Goal: Task Accomplishment & Management: Use online tool/utility

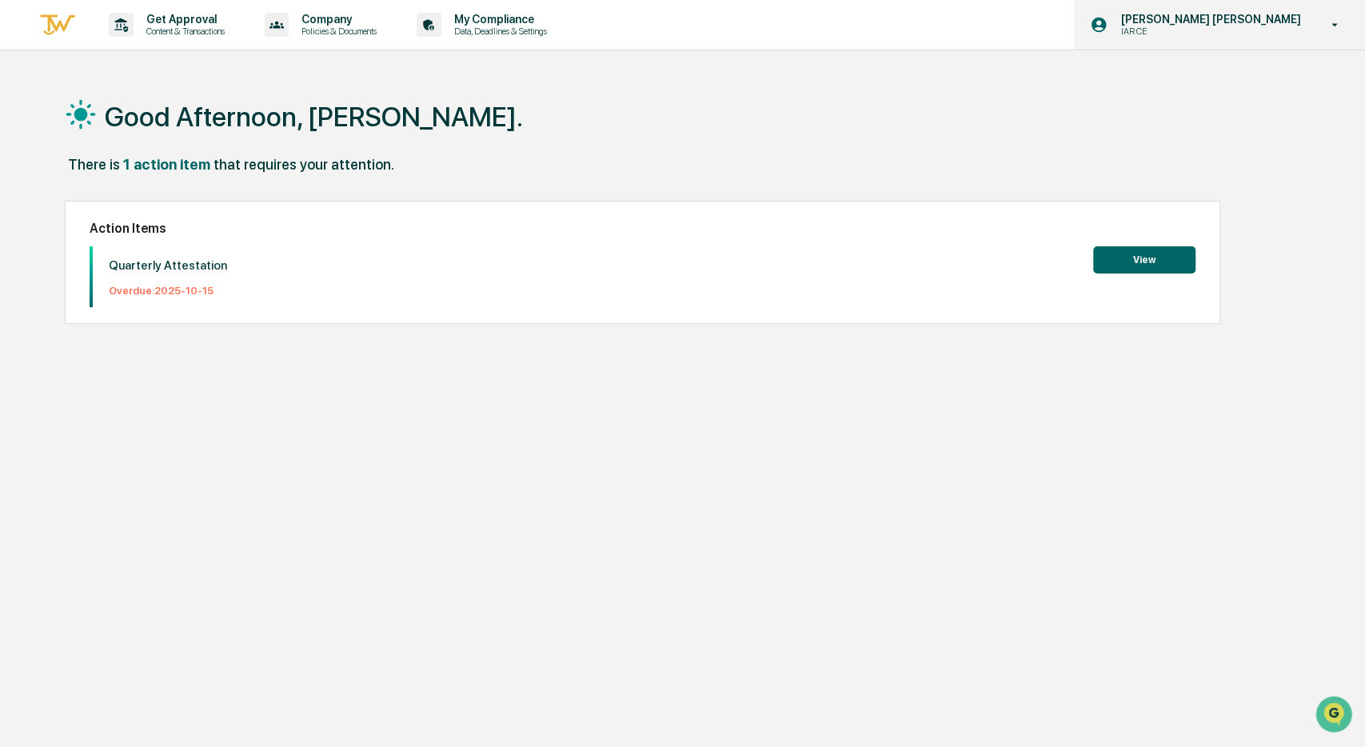
click at [1264, 26] on p "IAR CE" at bounding box center [1186, 31] width 157 height 11
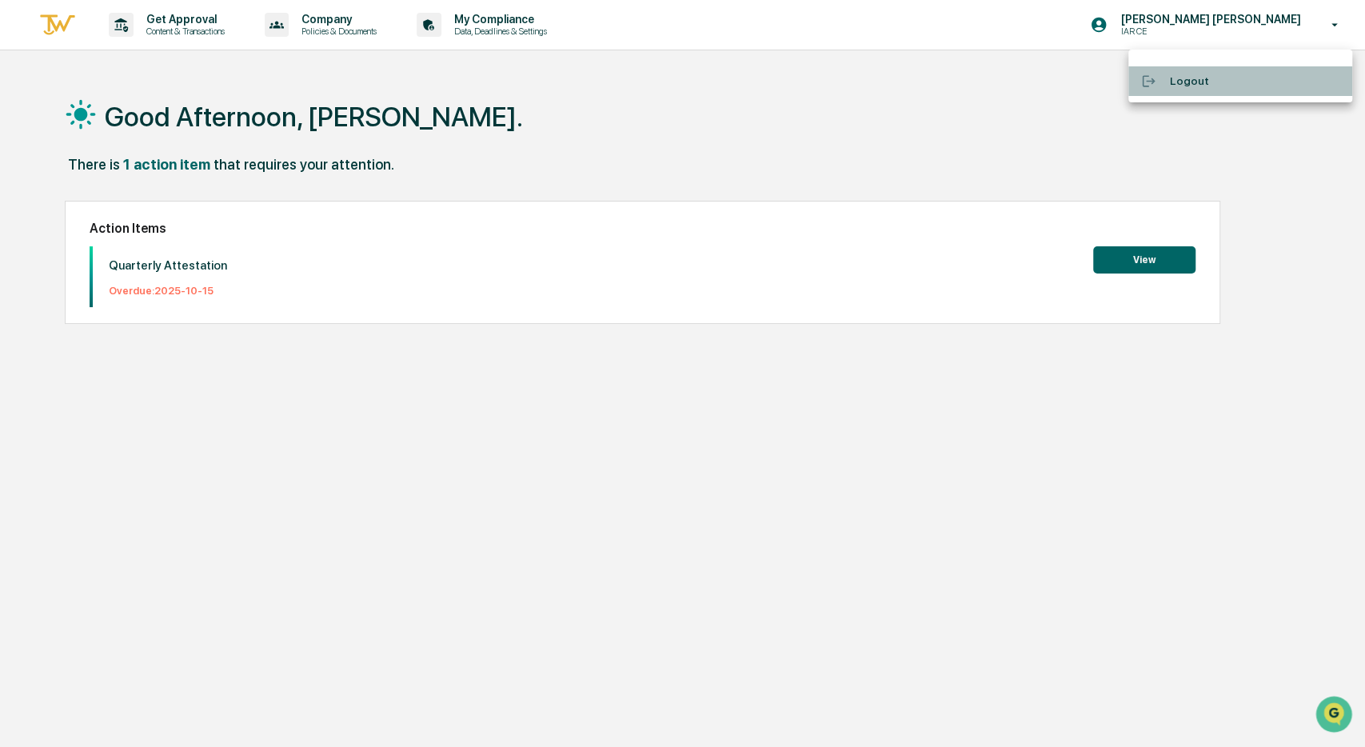
click at [1169, 81] on div at bounding box center [1155, 81] width 29 height 15
click at [1148, 257] on button "View" at bounding box center [1144, 259] width 102 height 27
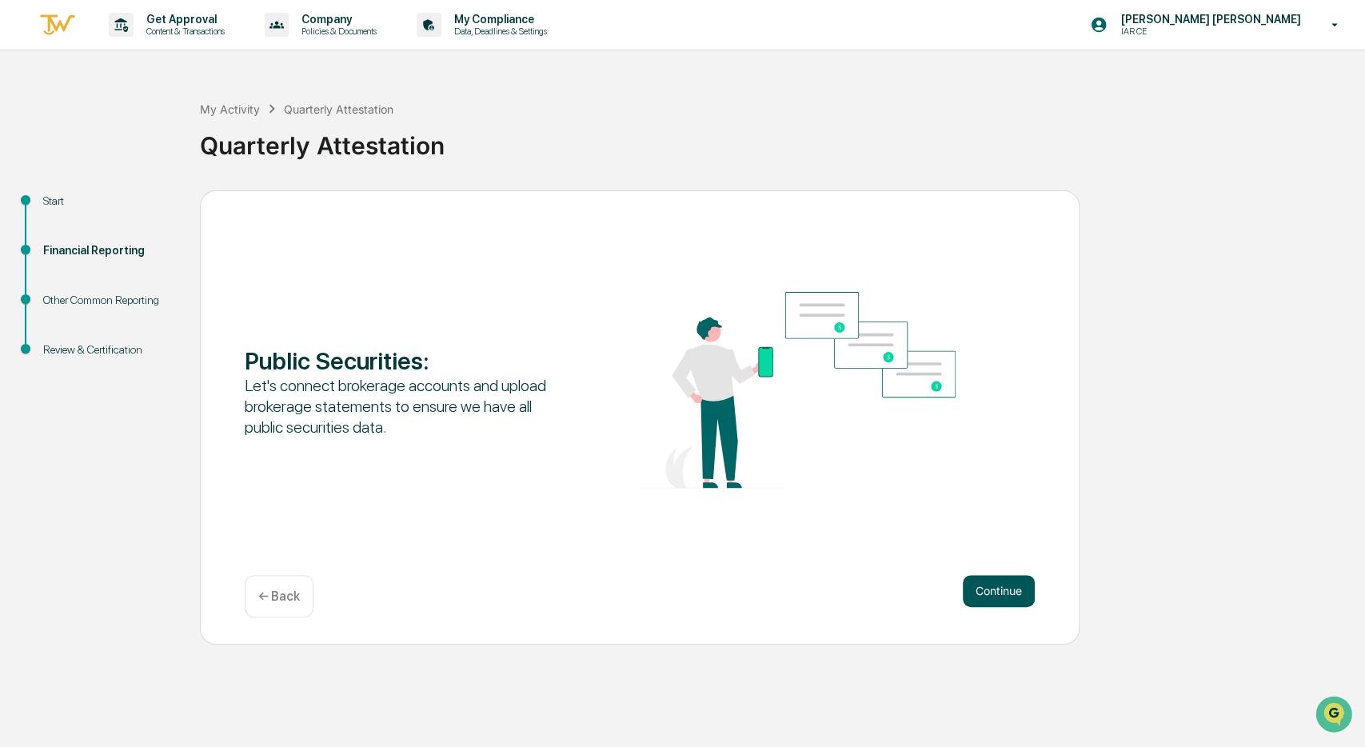
click at [1012, 586] on button "Continue" at bounding box center [999, 591] width 72 height 32
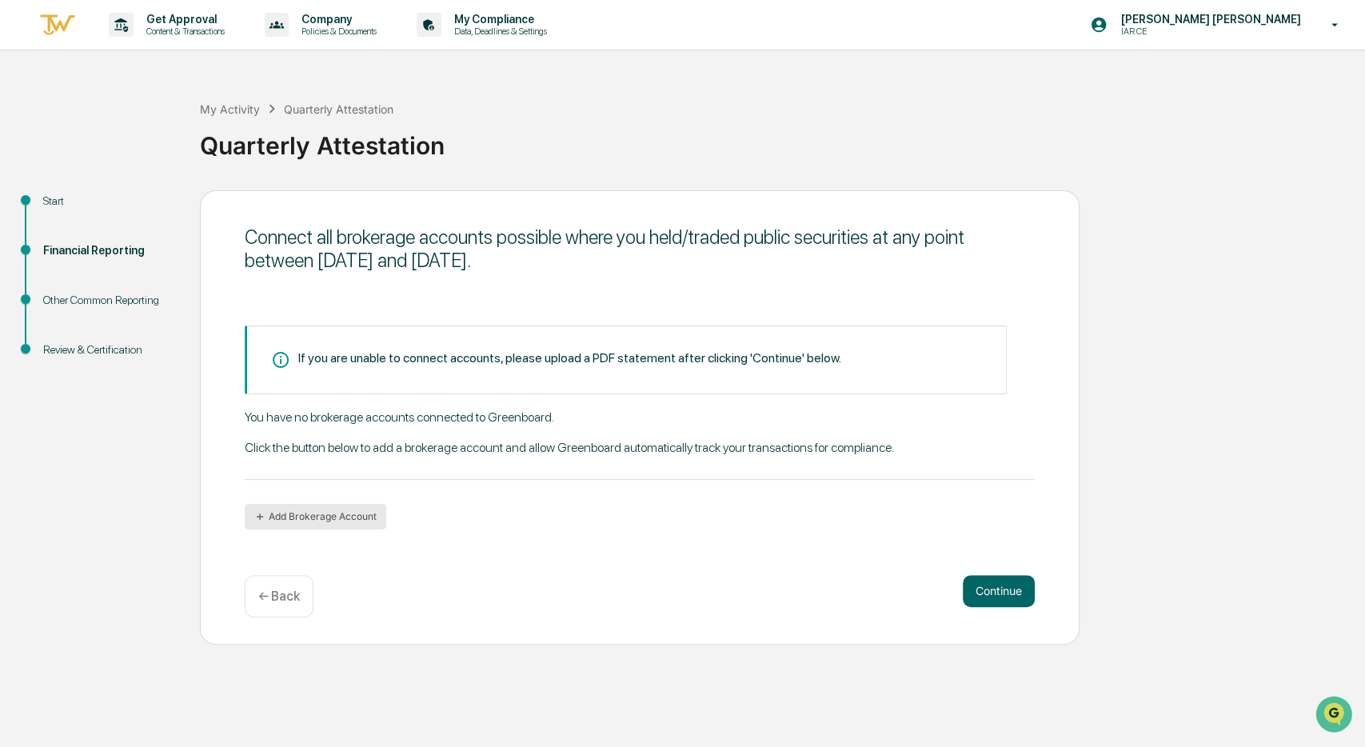
click at [299, 513] on button "Add Brokerage Account" at bounding box center [316, 517] width 142 height 26
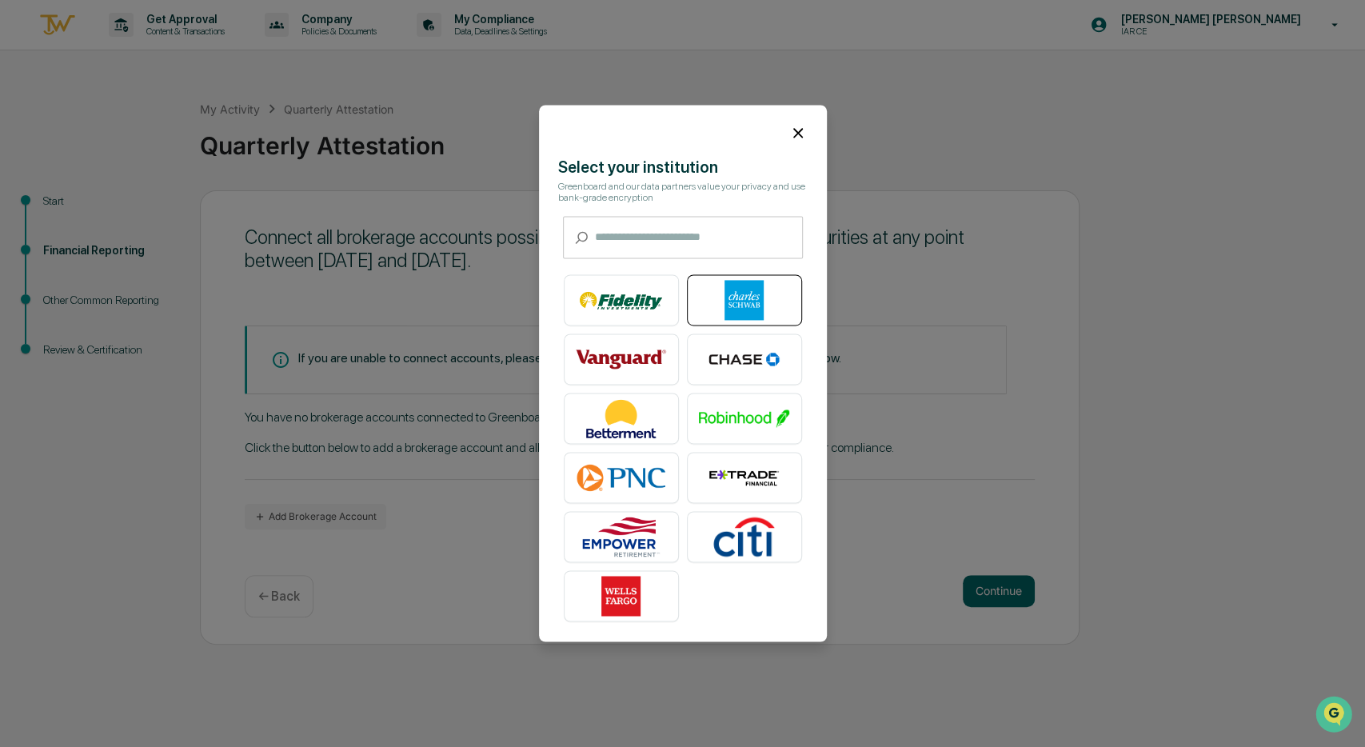
click at [740, 297] on img at bounding box center [744, 301] width 91 height 40
click at [796, 135] on icon at bounding box center [798, 133] width 18 height 18
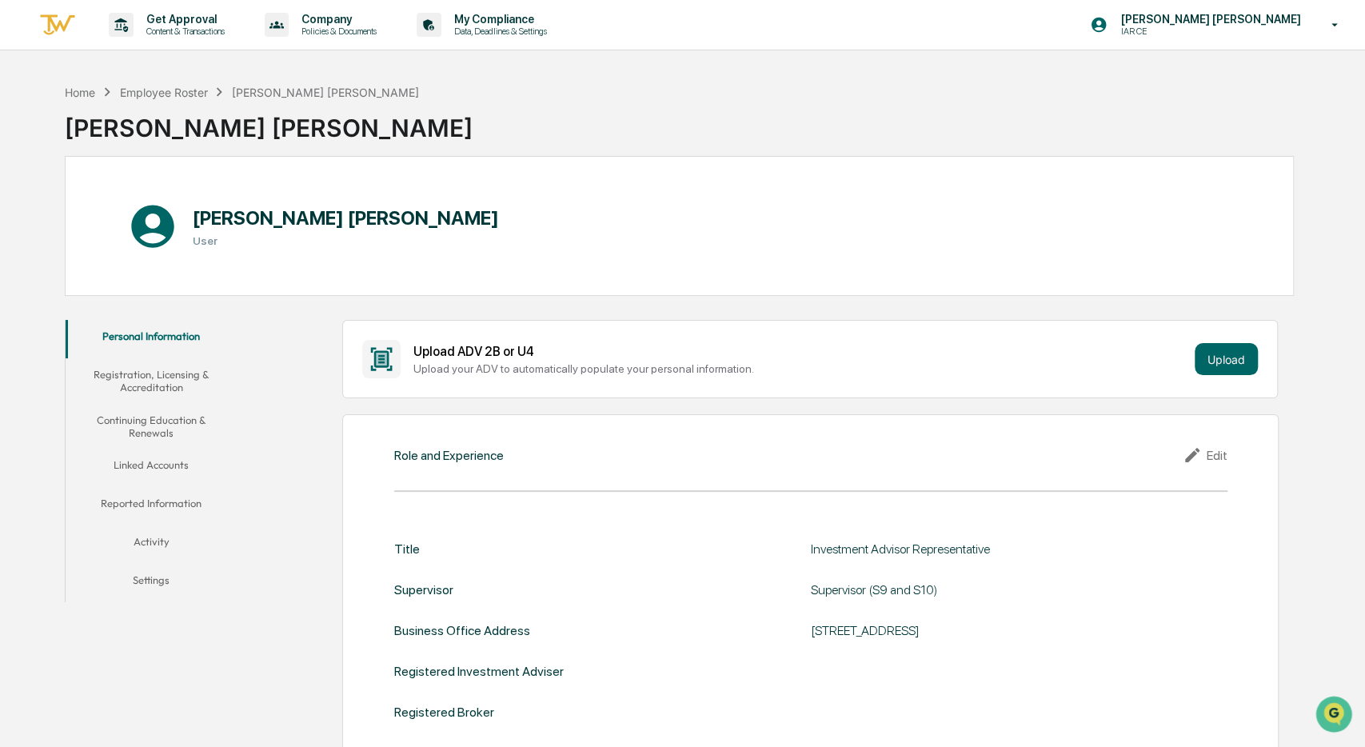
click at [202, 373] on button "Registration, Licensing & Accreditation" at bounding box center [151, 381] width 171 height 46
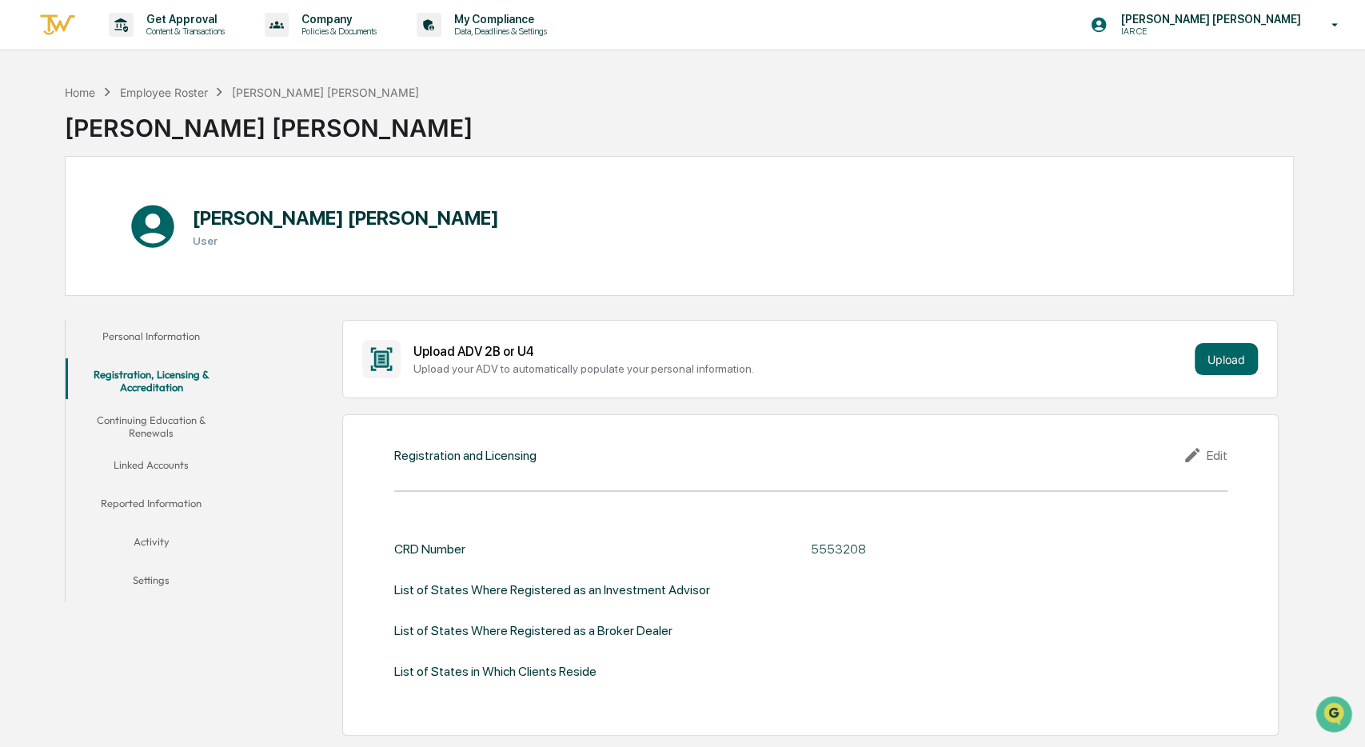
click at [167, 449] on button "Linked Accounts" at bounding box center [151, 468] width 171 height 38
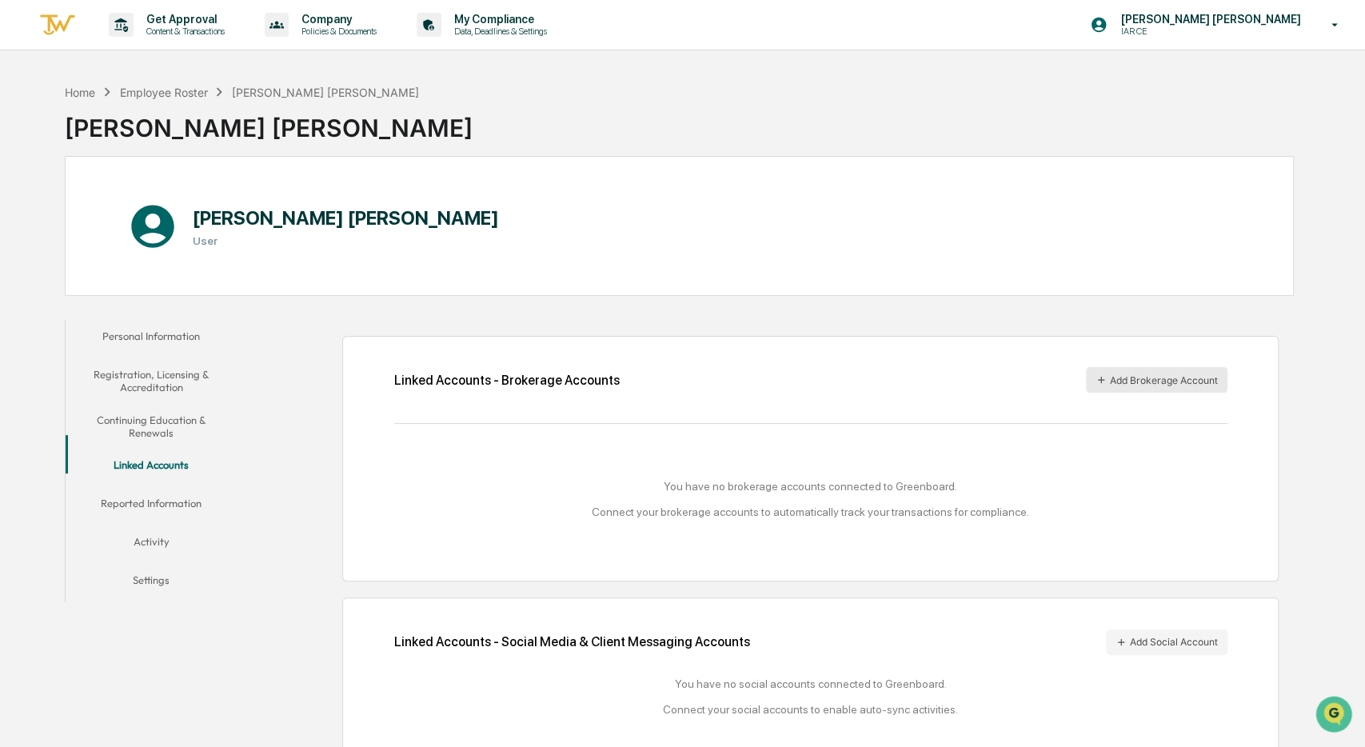
click at [1112, 373] on button "Add Brokerage Account" at bounding box center [1157, 380] width 142 height 26
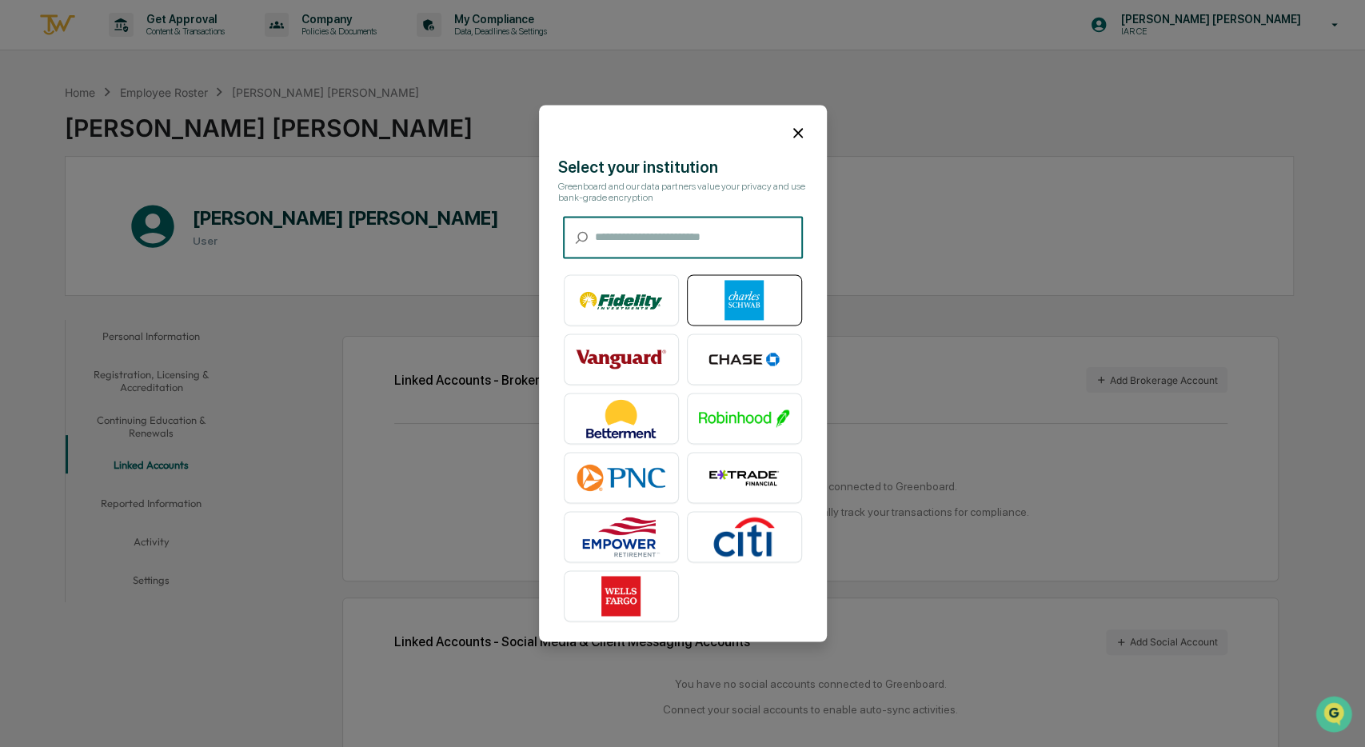
click at [732, 298] on img at bounding box center [744, 301] width 91 height 40
click at [801, 137] on icon at bounding box center [798, 133] width 18 height 18
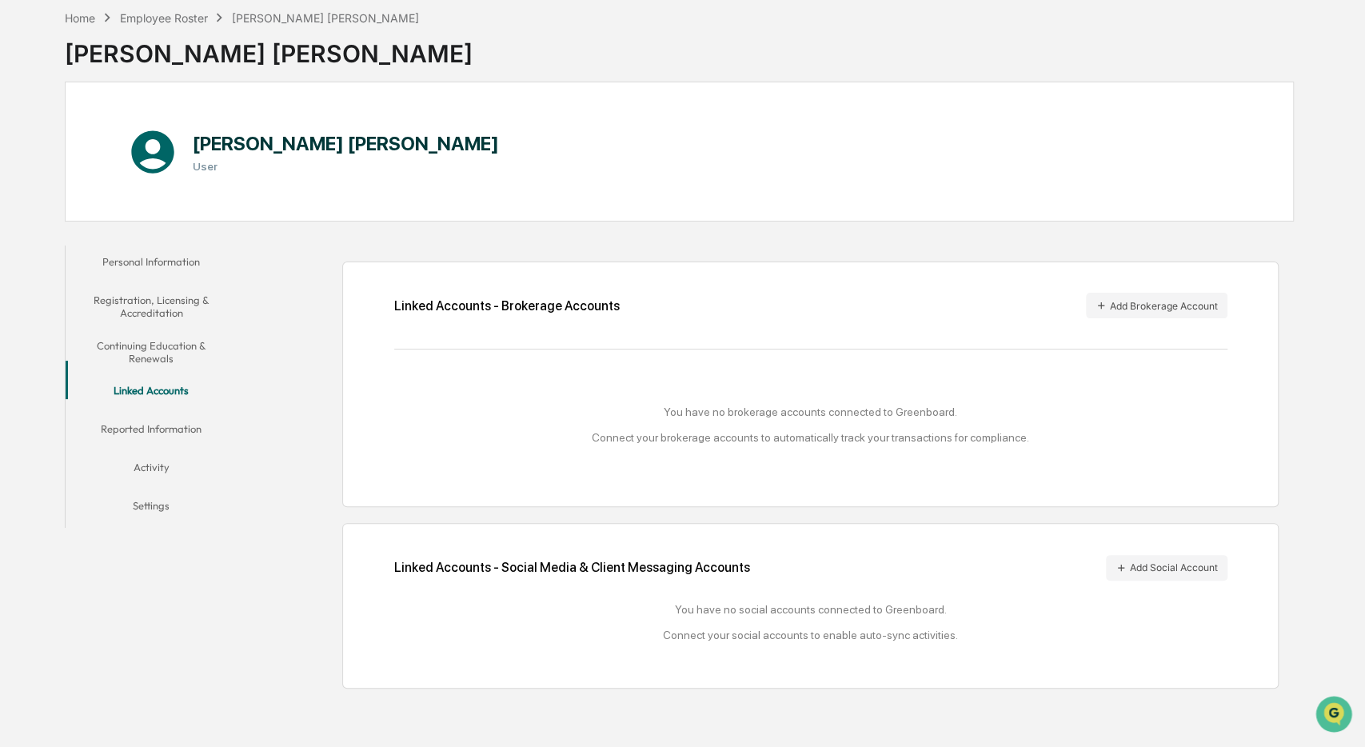
scroll to position [75, 0]
click at [164, 412] on button "Reported Information" at bounding box center [151, 431] width 171 height 38
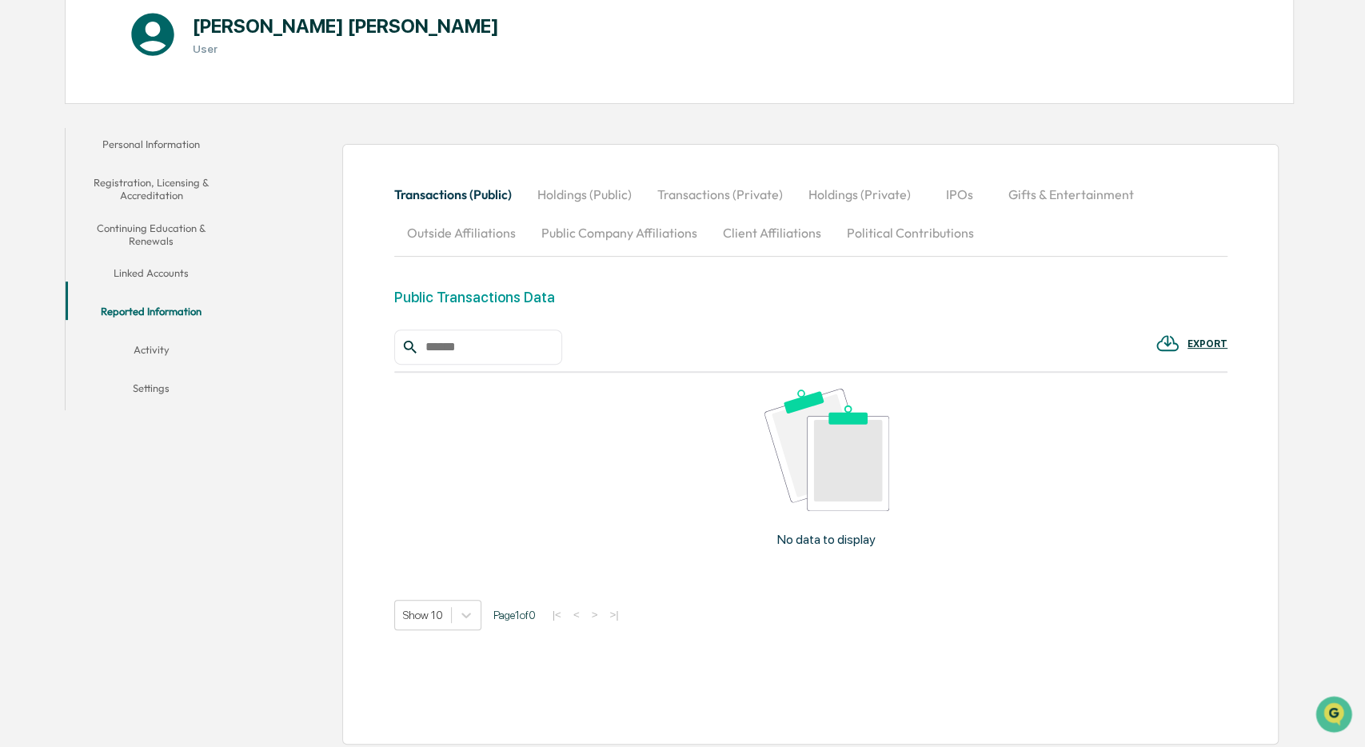
scroll to position [197, 0]
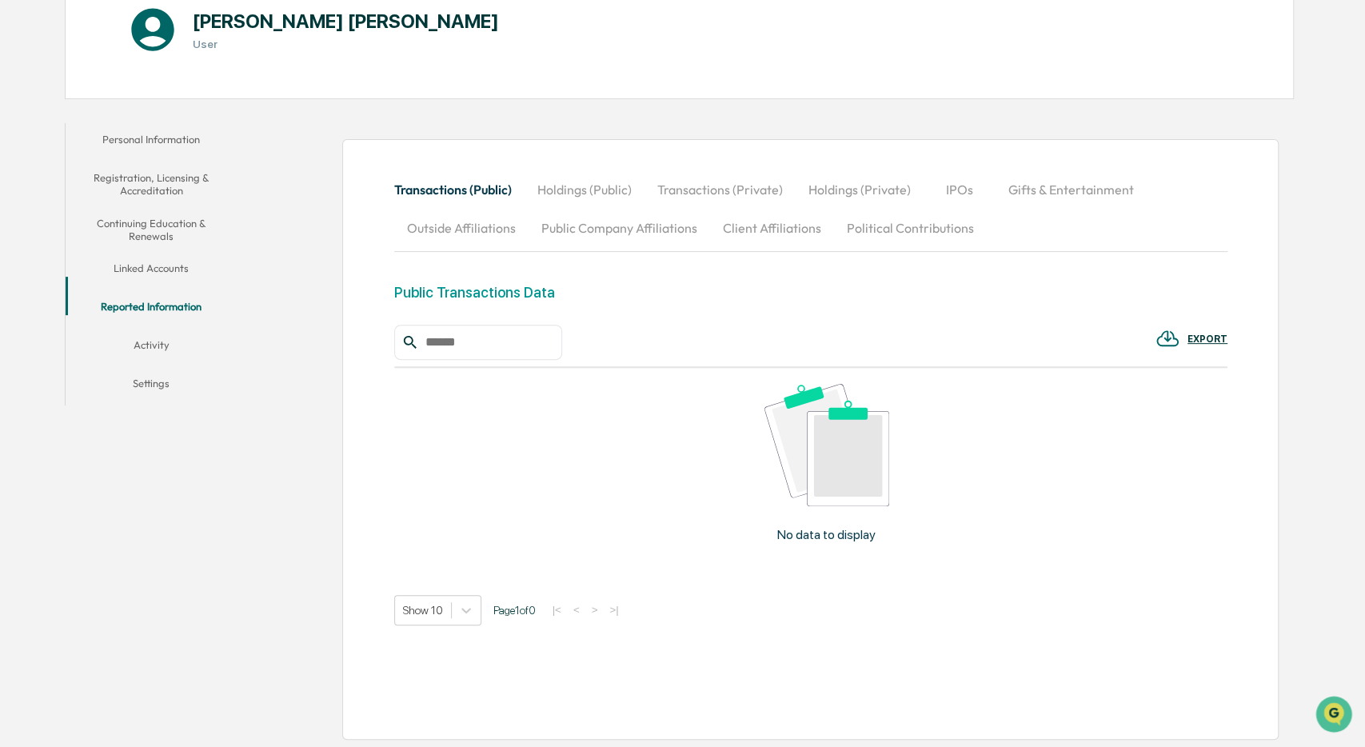
click at [161, 329] on button "Activity" at bounding box center [151, 348] width 171 height 38
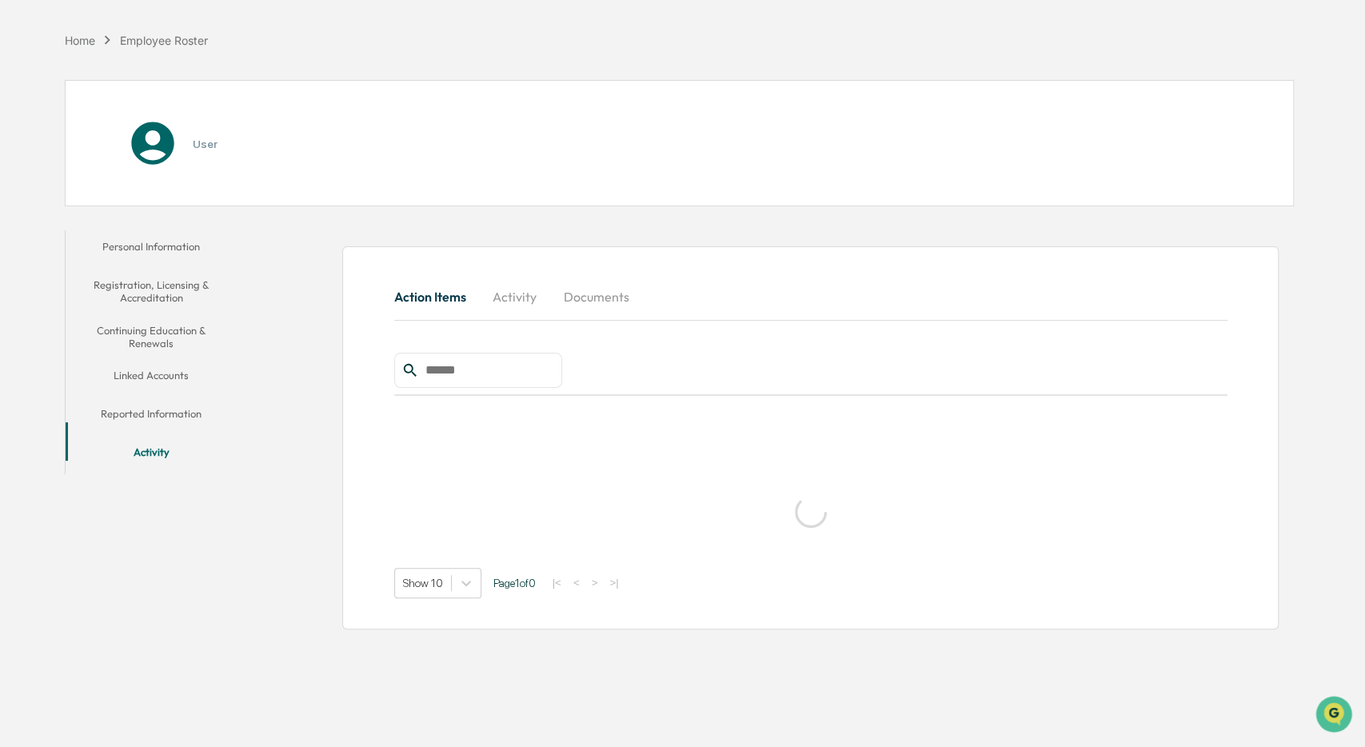
scroll to position [75, 0]
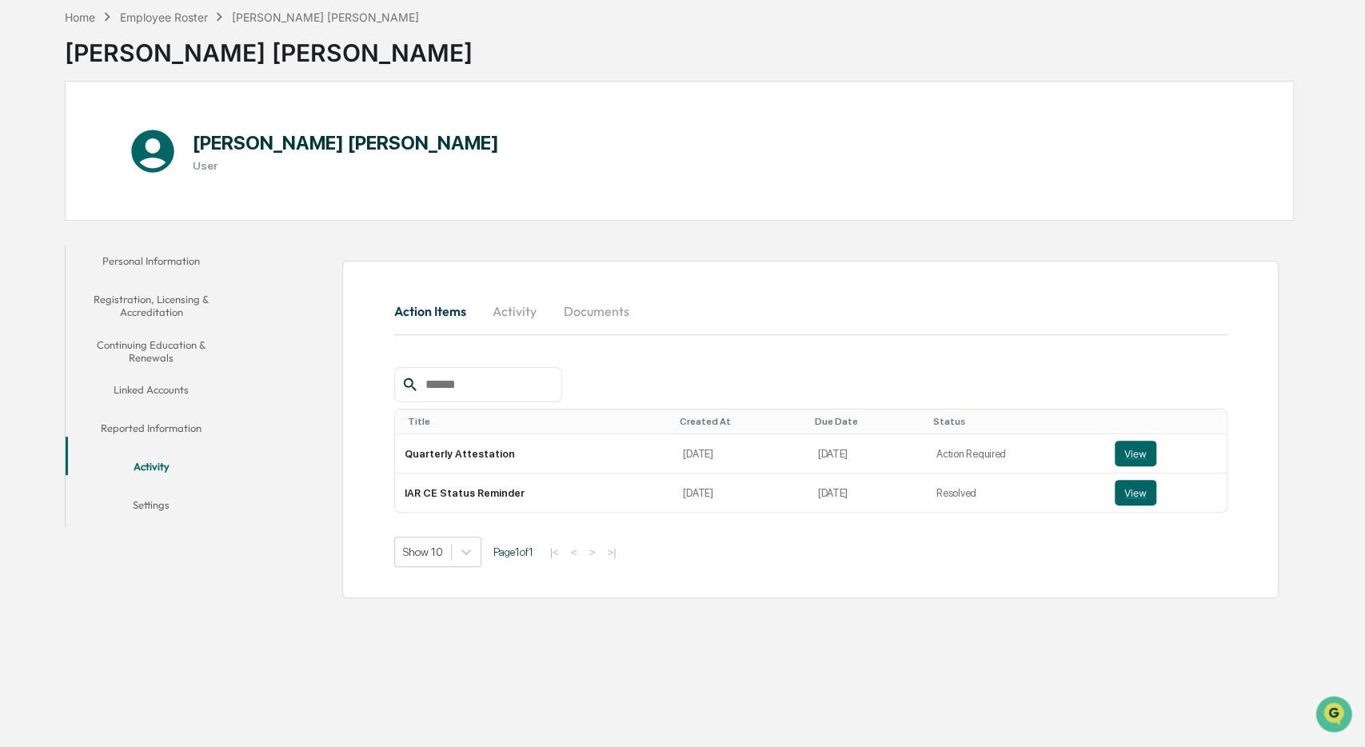
click at [579, 304] on button "Documents" at bounding box center [596, 311] width 91 height 38
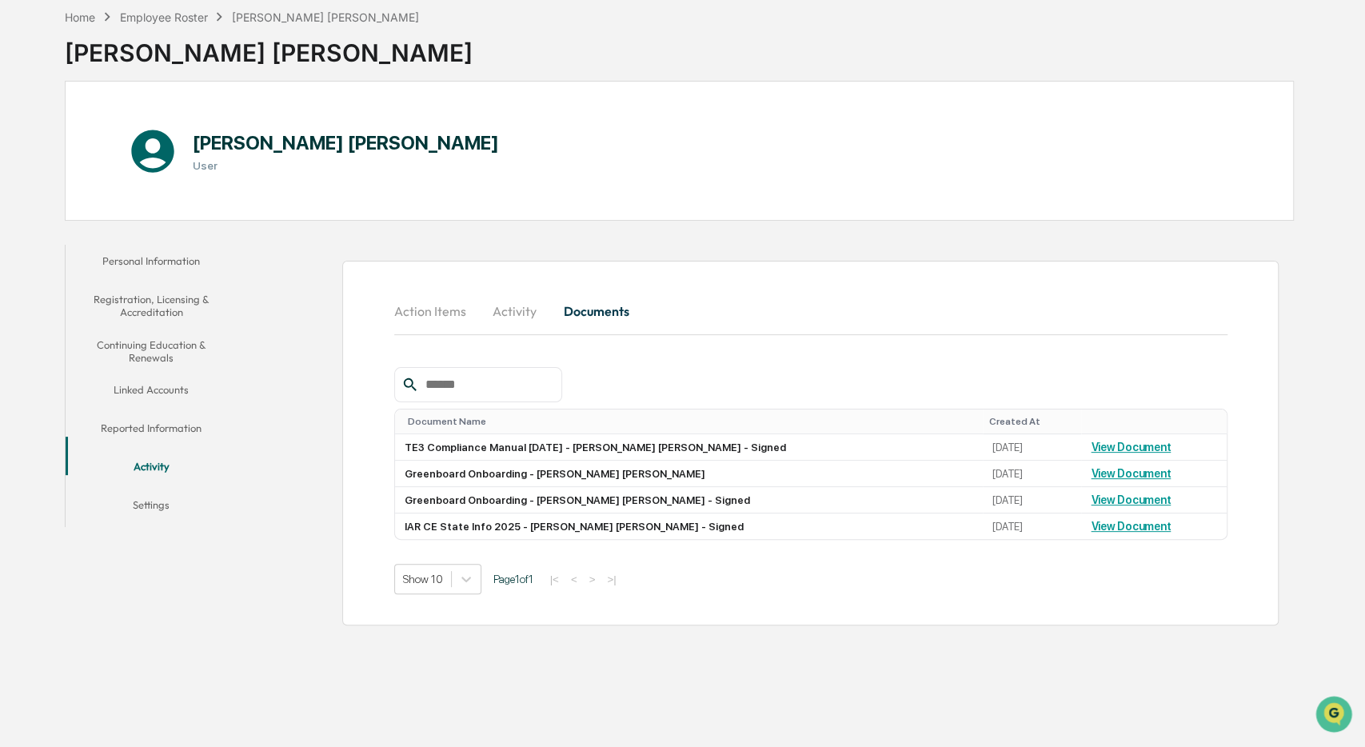
click at [518, 306] on button "Activity" at bounding box center [515, 311] width 72 height 38
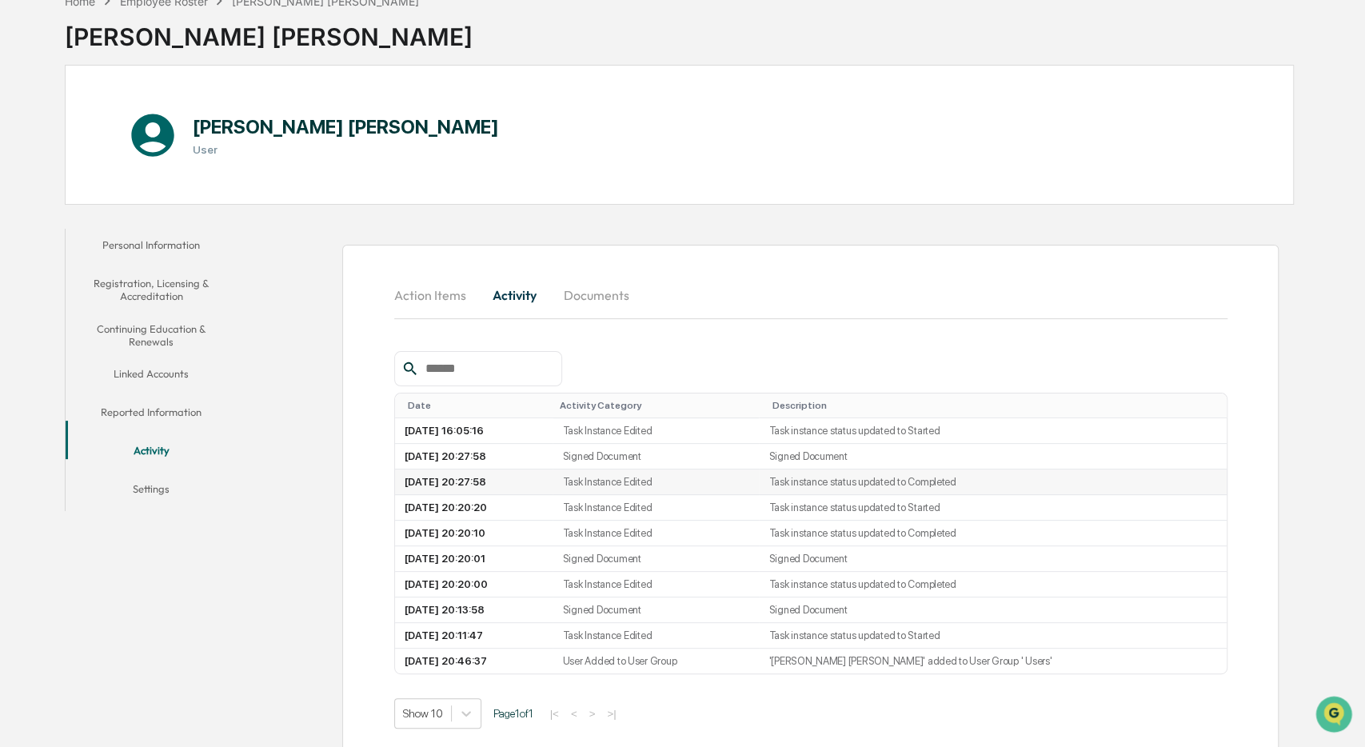
scroll to position [115, 0]
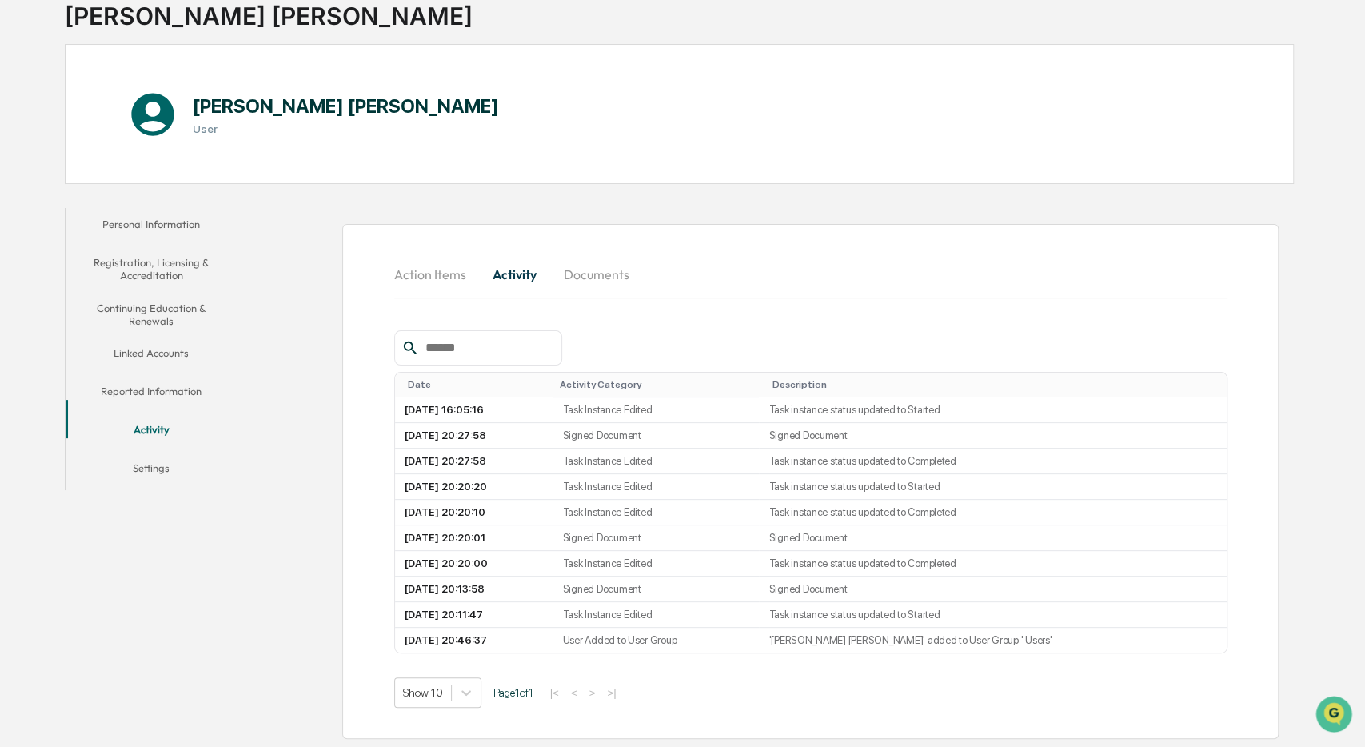
click at [151, 337] on button "Linked Accounts" at bounding box center [151, 356] width 171 height 38
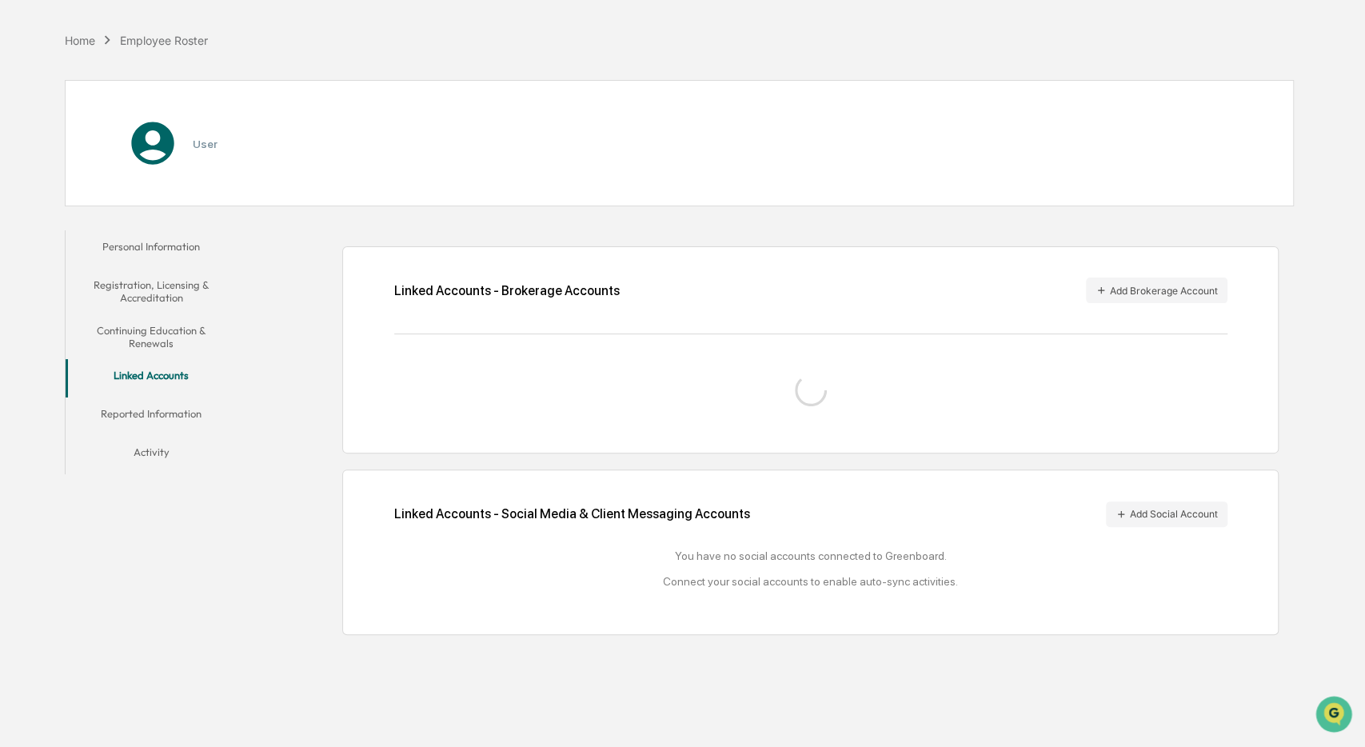
scroll to position [75, 0]
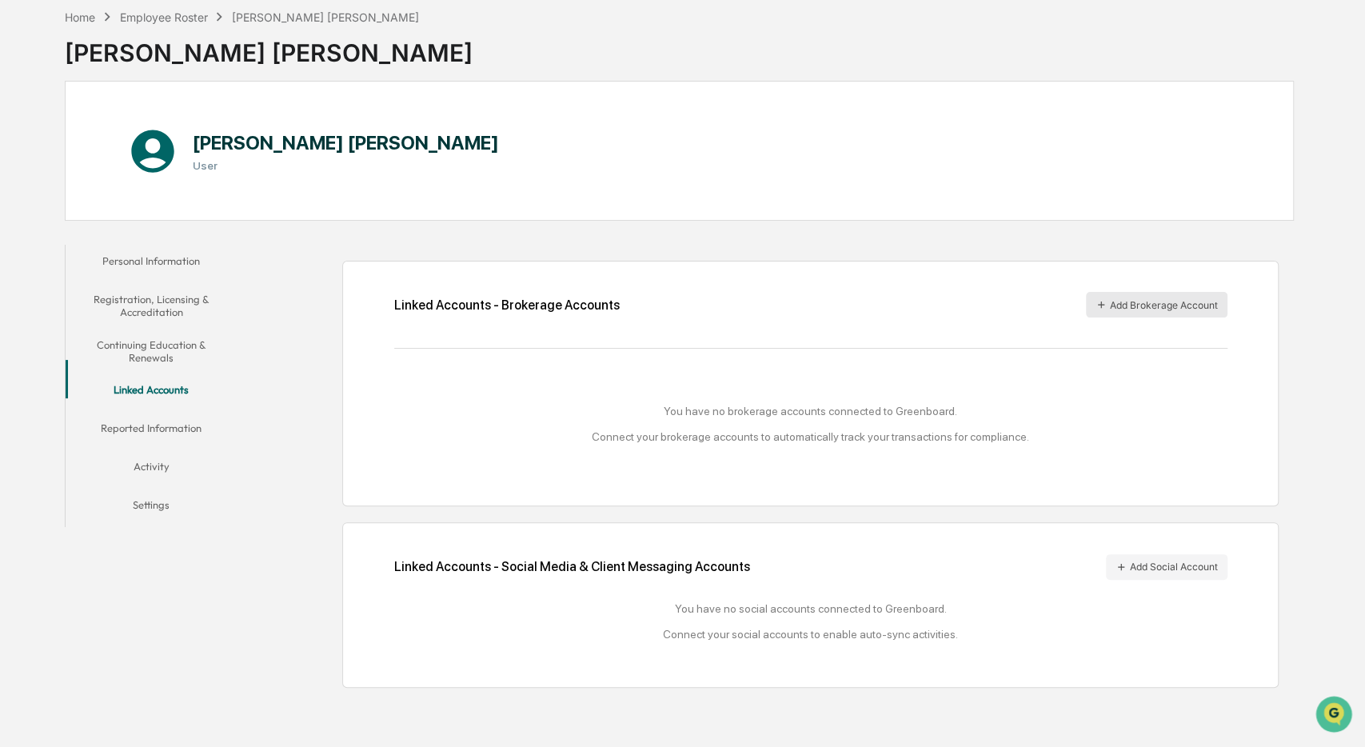
click at [1096, 301] on icon "button" at bounding box center [1101, 304] width 11 height 11
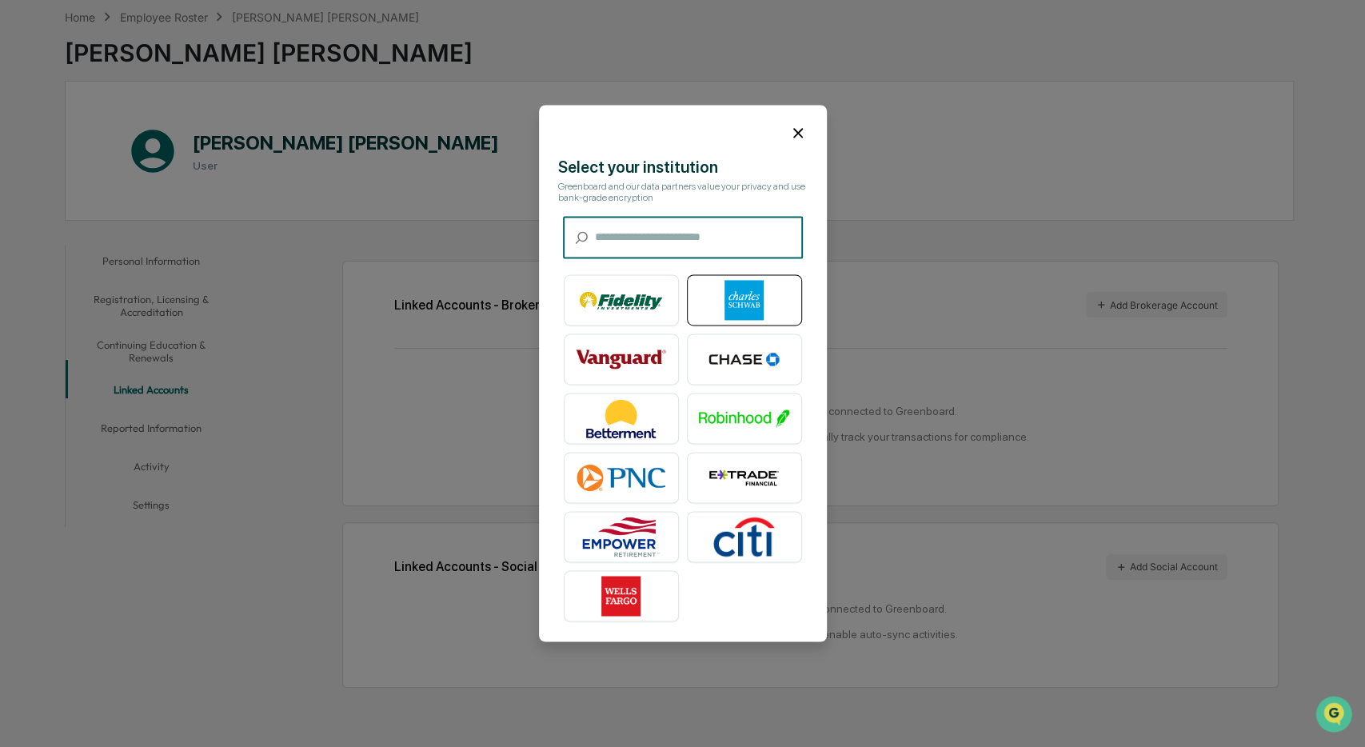
click at [744, 295] on img at bounding box center [744, 301] width 91 height 40
click at [752, 293] on img at bounding box center [744, 301] width 91 height 40
click at [750, 290] on img at bounding box center [744, 301] width 91 height 40
